Goal: Information Seeking & Learning: Find specific fact

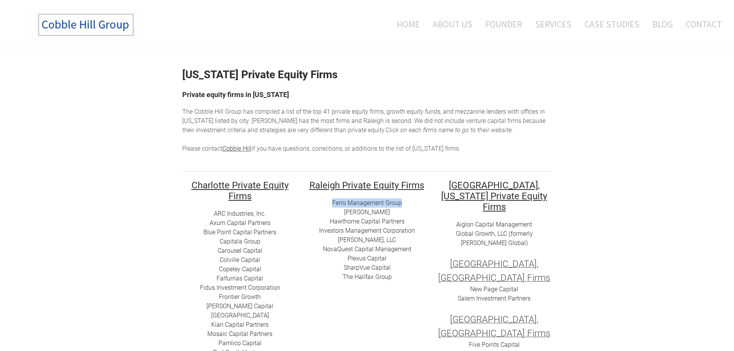
drag, startPoint x: 409, startPoint y: 201, endPoint x: 332, endPoint y: 202, distance: 77.5
click at [332, 202] on div "Ferro Management Group [PERSON_NAME] [PERSON_NAME] Capital Partners Investors M…" at bounding box center [368, 240] width 116 height 83
copy link "Ferro Management Group"
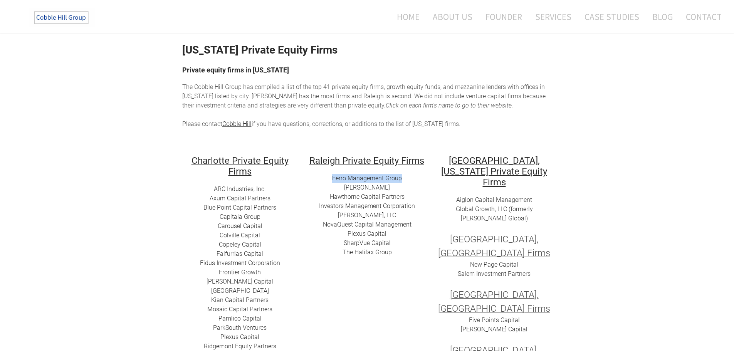
scroll to position [39, 0]
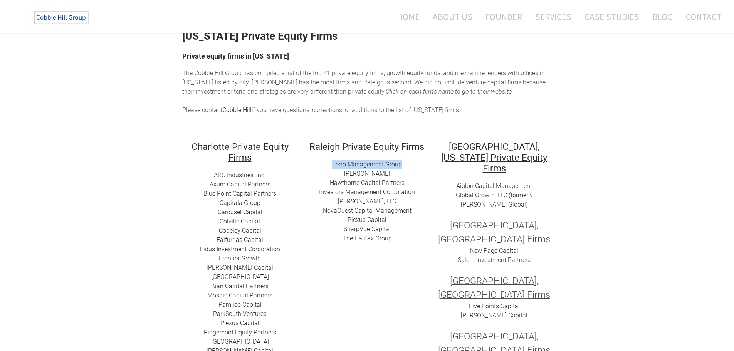
drag, startPoint x: 394, startPoint y: 173, endPoint x: 354, endPoint y: 178, distance: 39.6
click at [354, 178] on div "Ferro Management Group [PERSON_NAME] [PERSON_NAME] Capital Partners Investors M…" at bounding box center [368, 201] width 116 height 83
drag, startPoint x: 405, startPoint y: 181, endPoint x: 330, endPoint y: 183, distance: 74.4
click at [330, 183] on div "Ferro Management Group [PERSON_NAME] [PERSON_NAME] Capital Partners Investors M…" at bounding box center [368, 201] width 116 height 83
copy link "Hawthorne Capital Partners"
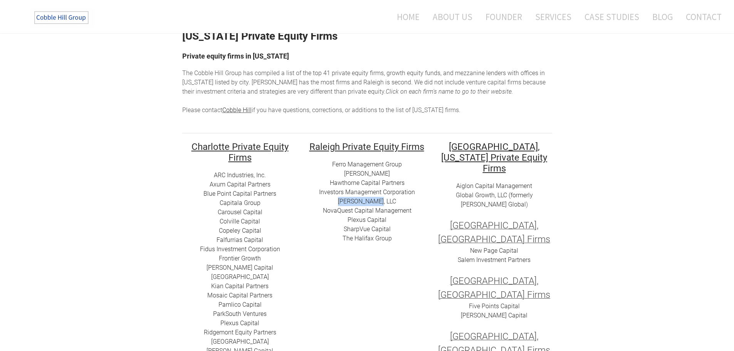
drag, startPoint x: 389, startPoint y: 200, endPoint x: 370, endPoint y: 200, distance: 18.5
click at [352, 199] on div "Ferro Management Group [PERSON_NAME] [PERSON_NAME] Capital Partners Investors M…" at bounding box center [368, 201] width 116 height 83
drag, startPoint x: 370, startPoint y: 200, endPoint x: 343, endPoint y: 200, distance: 27.0
click at [343, 200] on div "Ferro Management Group [PERSON_NAME] [PERSON_NAME] Capital Partners Investors M…" at bounding box center [368, 201] width 116 height 83
drag, startPoint x: 344, startPoint y: 200, endPoint x: 379, endPoint y: 200, distance: 35.5
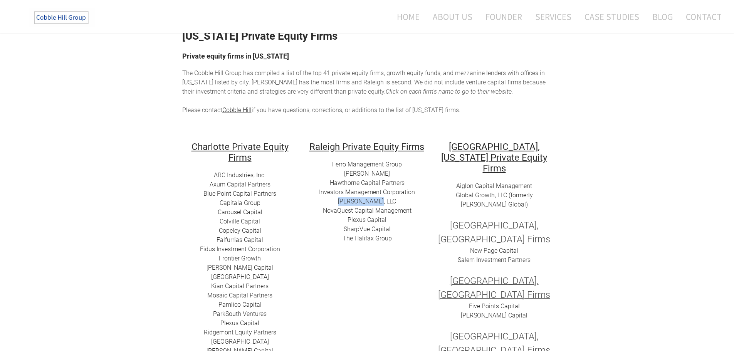
click at [379, 200] on div "Ferro Management Group [PERSON_NAME] [PERSON_NAME] Capital Partners Investors M…" at bounding box center [368, 201] width 116 height 83
copy link "[PERSON_NAME], LLC"
